Goal: Information Seeking & Learning: Learn about a topic

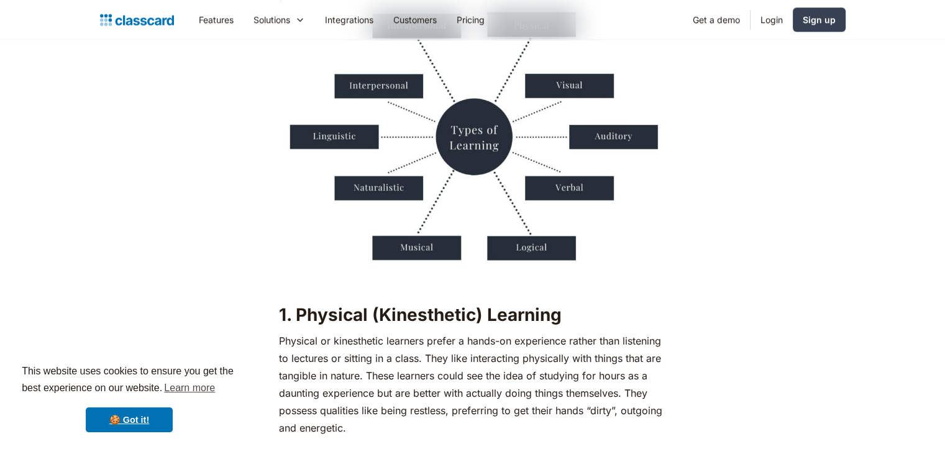
scroll to position [1182, 0]
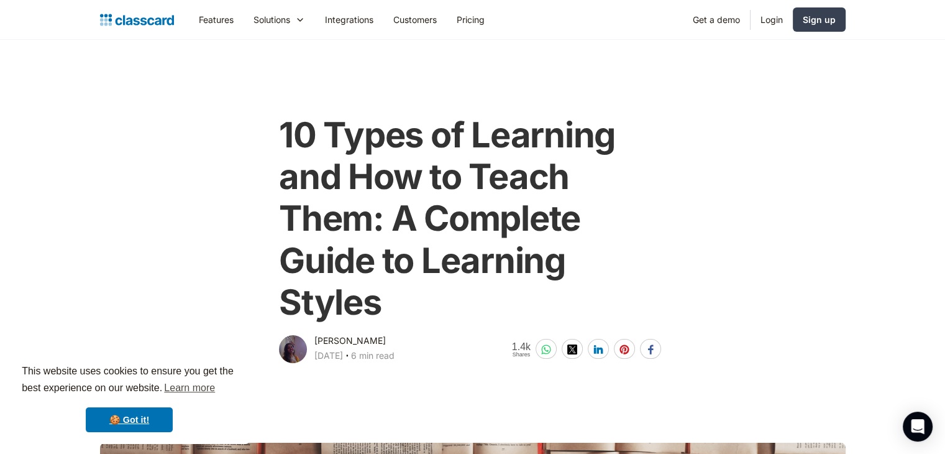
drag, startPoint x: 204, startPoint y: 140, endPoint x: 400, endPoint y: -54, distance: 276.0
click at [400, 0] on html "This website uses cookies to ensure you get the best experience on our website.…" at bounding box center [472, 227] width 945 height 454
